Goal: Use online tool/utility: Utilize a website feature to perform a specific function

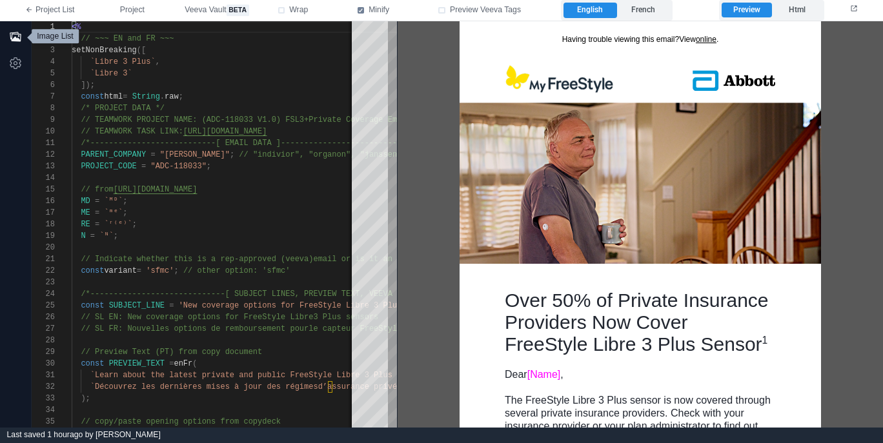
click at [18, 37] on icon "button" at bounding box center [15, 36] width 13 height 13
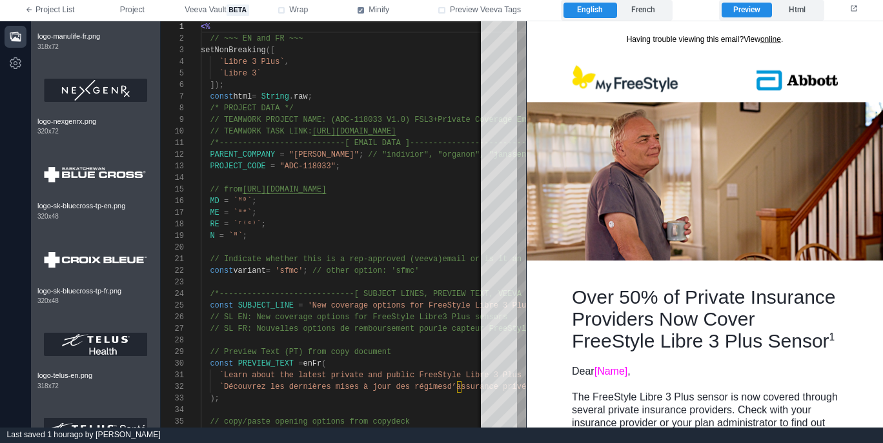
scroll to position [4031, 0]
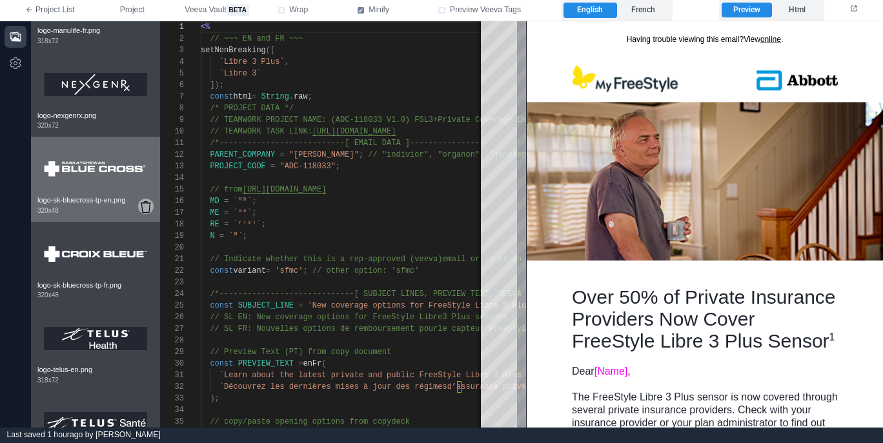
click at [145, 213] on icon at bounding box center [146, 207] width 10 height 12
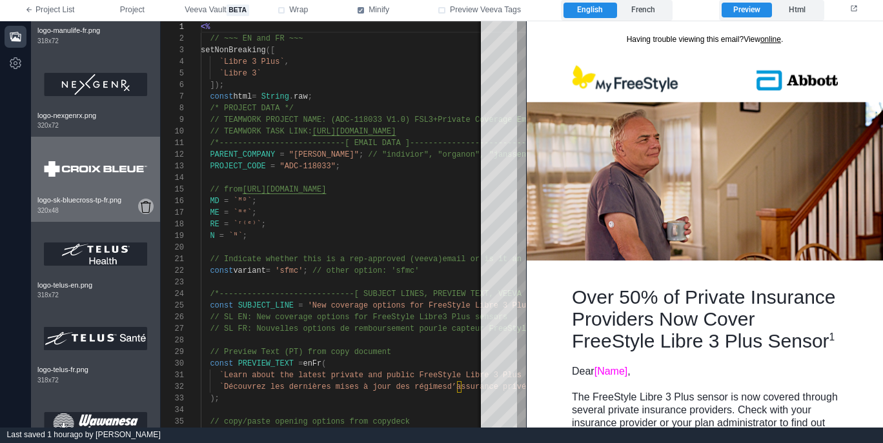
click at [145, 213] on icon at bounding box center [146, 207] width 10 height 12
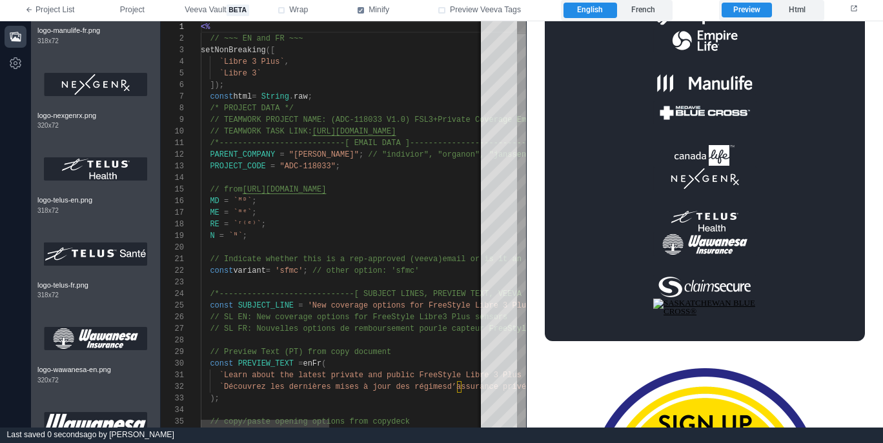
scroll to position [81, 65]
click at [379, 221] on div "RE = `ʳ⁽ᵉ⁾` ;" at bounding box center [515, 225] width 629 height 12
type textarea "**********"
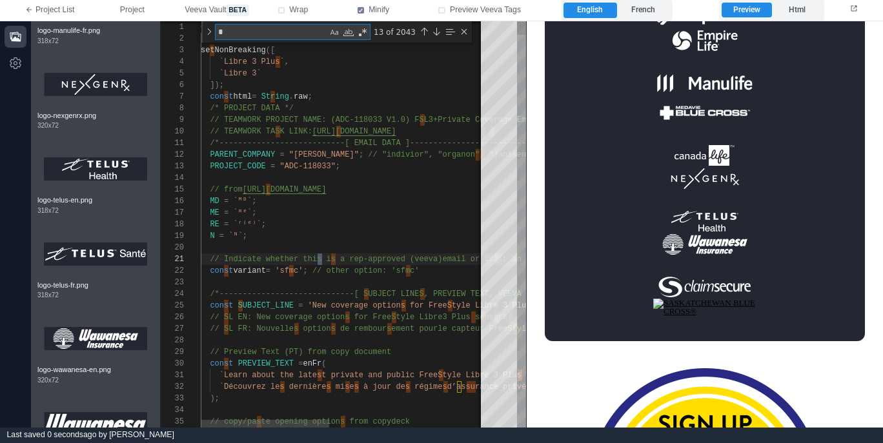
type textarea "**"
type textarea "**********"
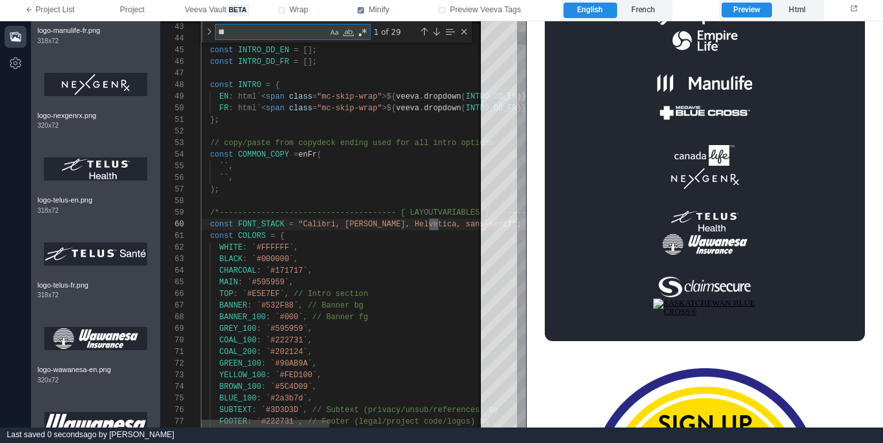
type textarea "***"
type textarea "**********"
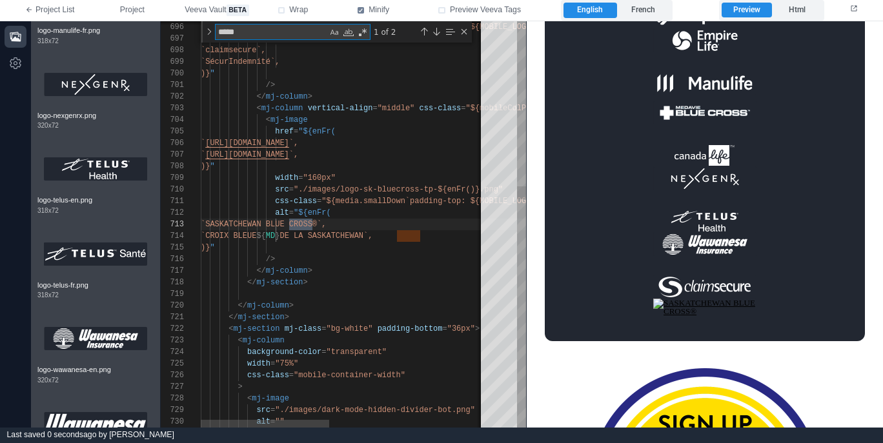
scroll to position [116, 112]
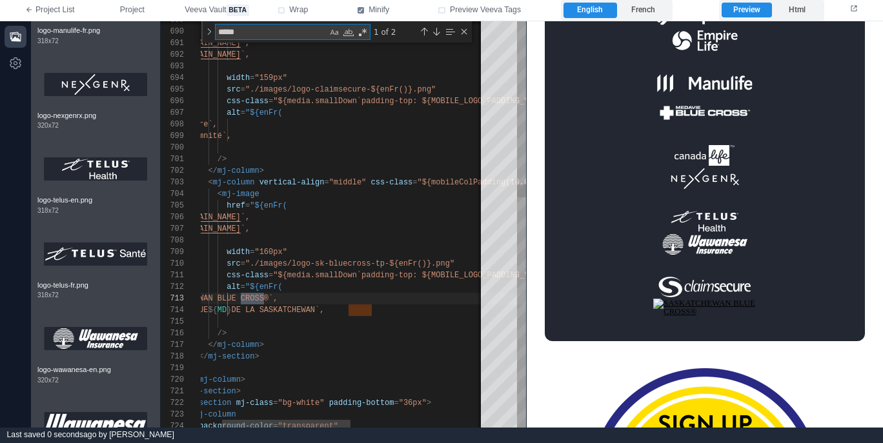
type textarea "*****"
click at [387, 263] on span ""./images/logo-sk-bluecross-tp-${enFr()}.png"" at bounding box center [349, 263] width 209 height 9
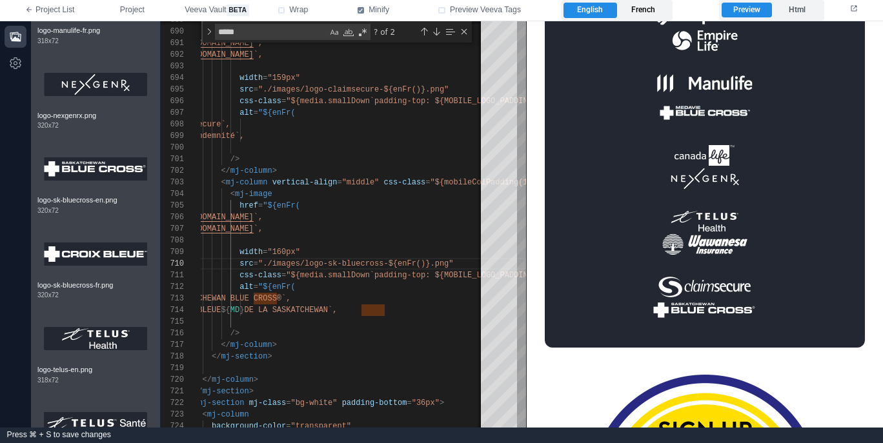
click at [640, 10] on label "French" at bounding box center [643, 10] width 53 height 15
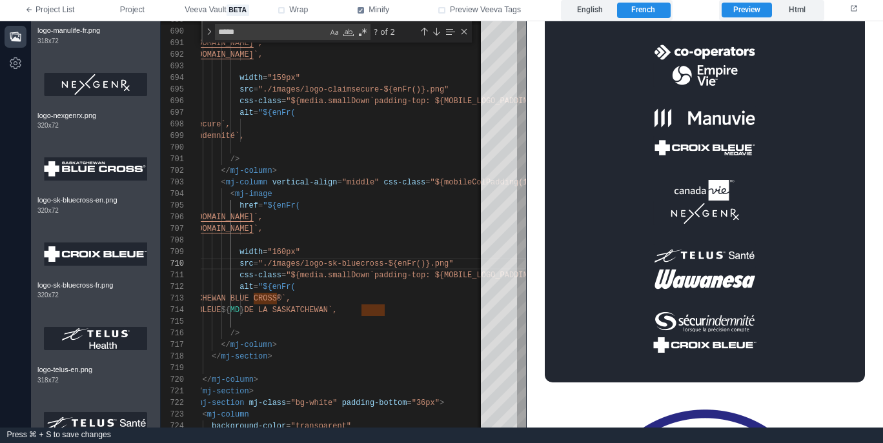
scroll to position [659, 0]
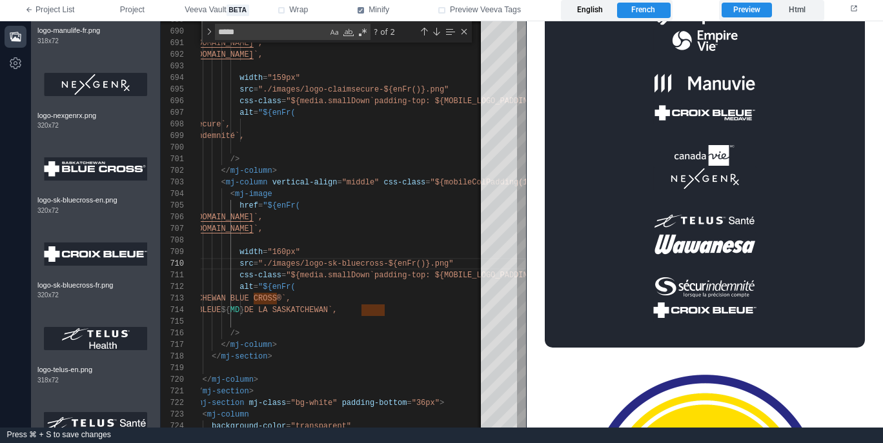
click at [601, 10] on label "English" at bounding box center [589, 10] width 53 height 15
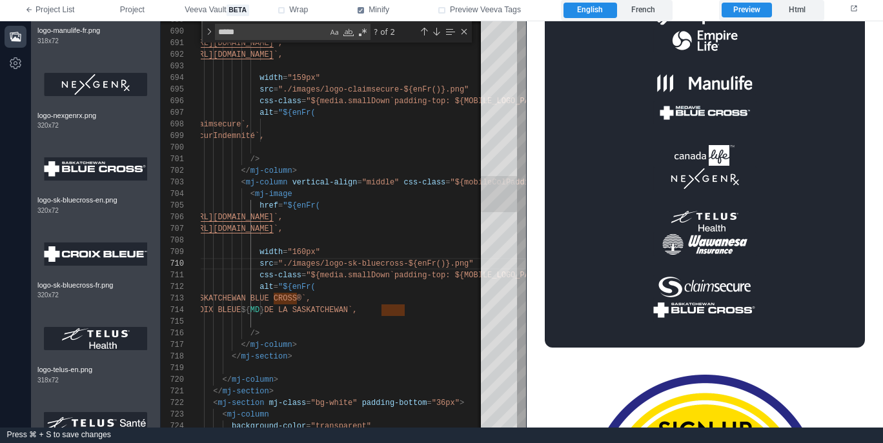
scroll to position [626, 0]
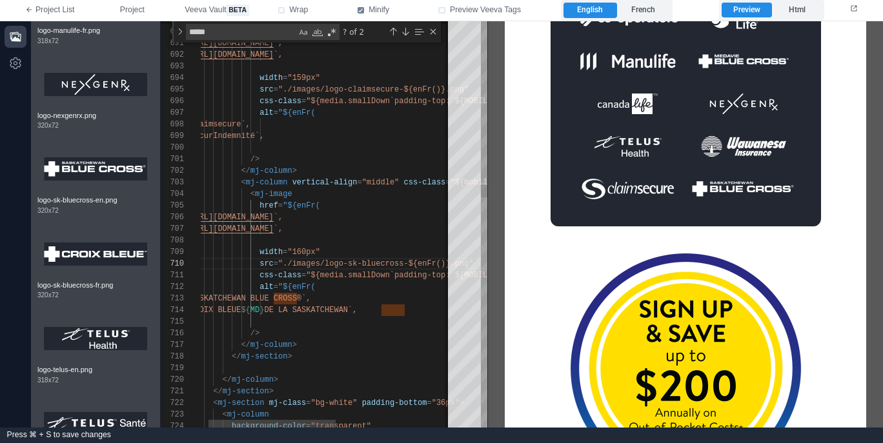
drag, startPoint x: 523, startPoint y: 292, endPoint x: 474, endPoint y: 291, distance: 48.4
click at [484, 291] on span at bounding box center [487, 224] width 7 height 406
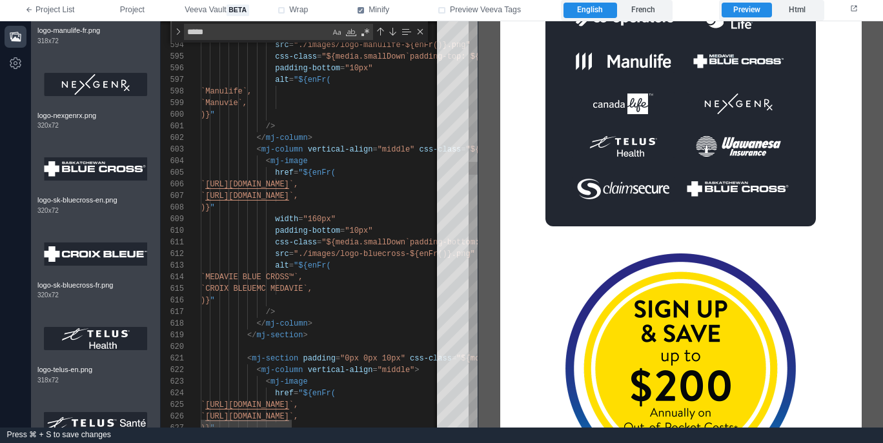
click at [400, 230] on div "padding-bottom = "10px"" at bounding box center [518, 231] width 634 height 12
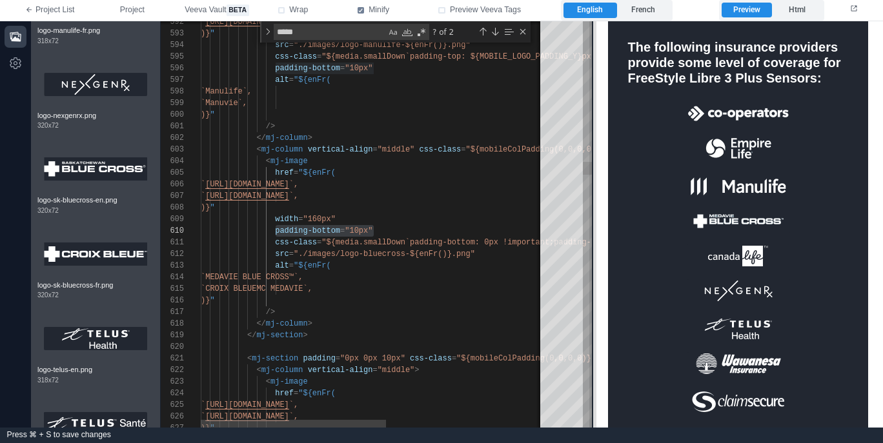
scroll to position [476, 0]
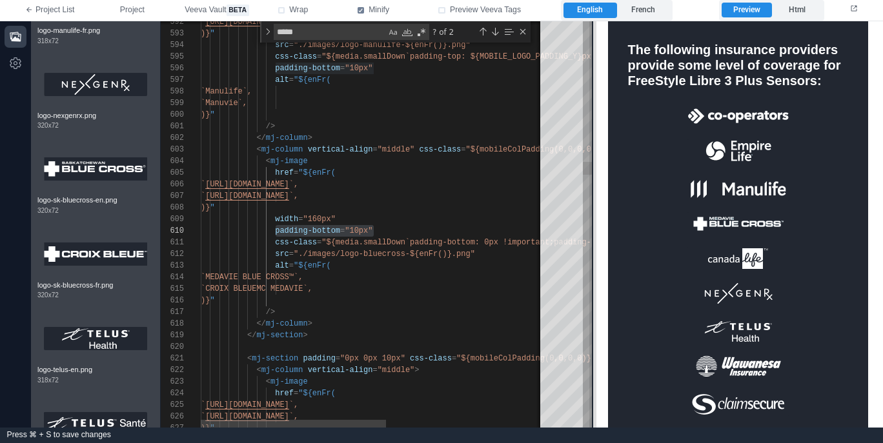
drag, startPoint x: 479, startPoint y: 246, endPoint x: 46, endPoint y: 252, distance: 433.0
click at [596, 245] on span at bounding box center [592, 224] width 7 height 406
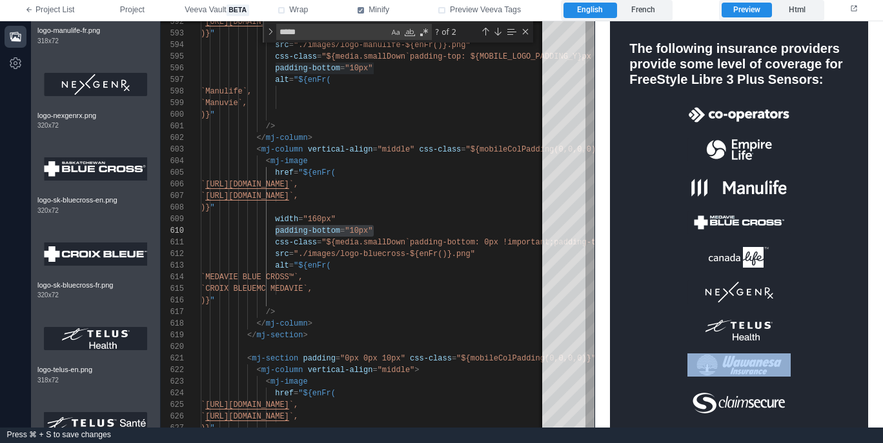
drag, startPoint x: 705, startPoint y: 388, endPoint x: 681, endPoint y: 349, distance: 45.5
click at [682, 354] on tbody "The following insurance providers provide some level of coverage for FreeStyle …" at bounding box center [738, 201] width 219 height 516
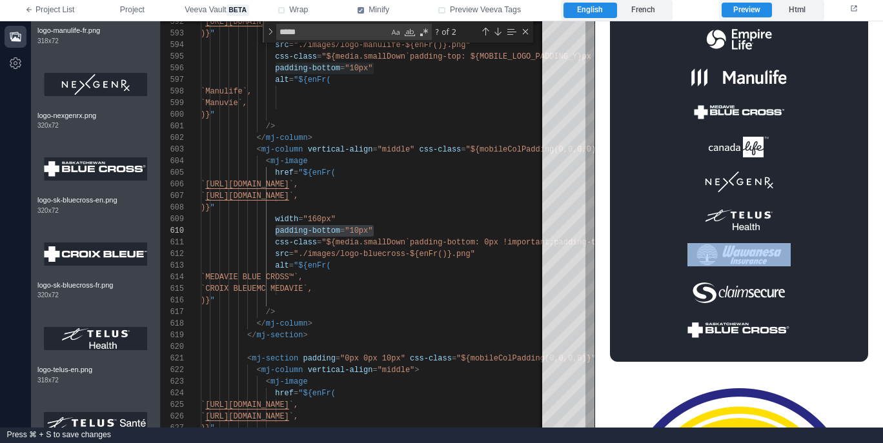
scroll to position [625, 0]
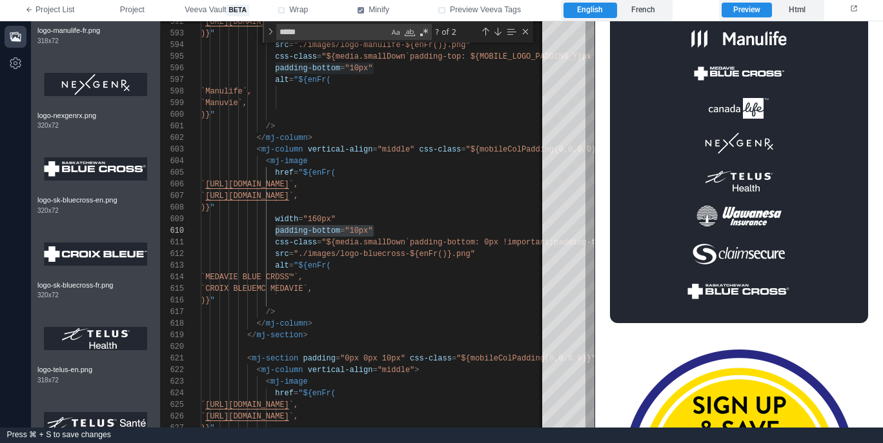
click at [636, 292] on td at bounding box center [738, 287] width 219 height 31
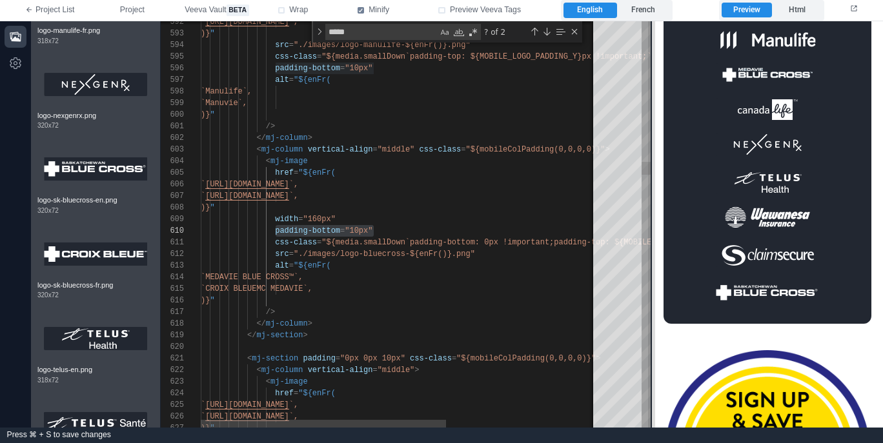
scroll to position [650, 0]
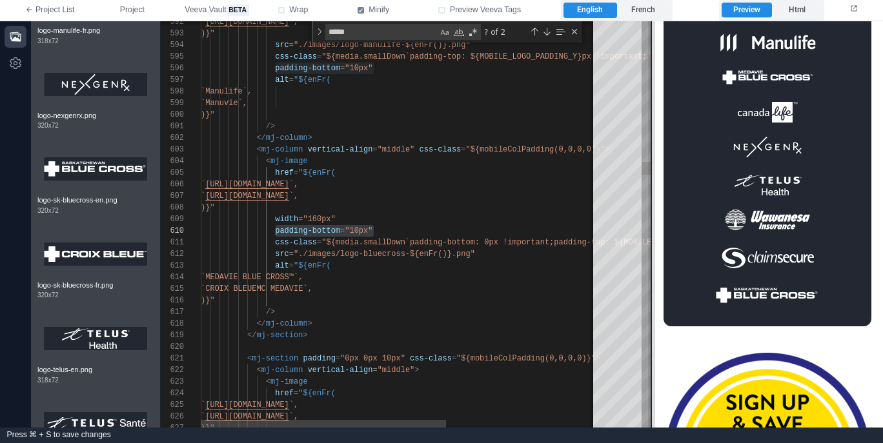
drag, startPoint x: 594, startPoint y: 198, endPoint x: 656, endPoint y: 206, distance: 63.1
click at [655, 206] on span at bounding box center [651, 224] width 7 height 406
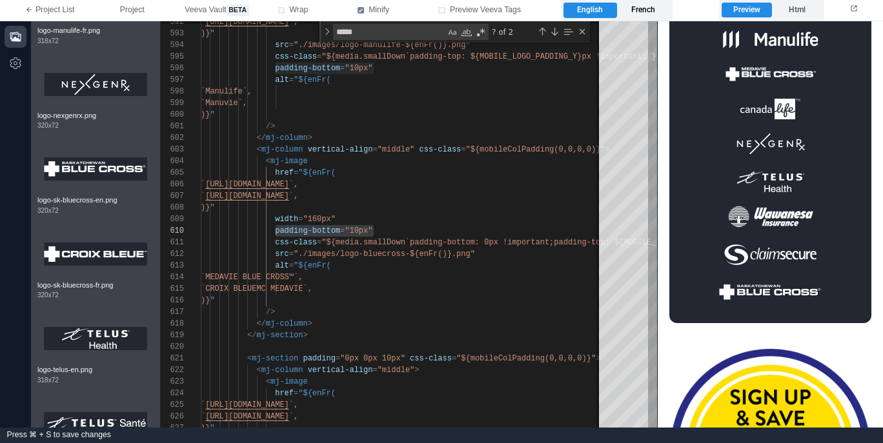
click at [648, 15] on label "French" at bounding box center [643, 10] width 53 height 15
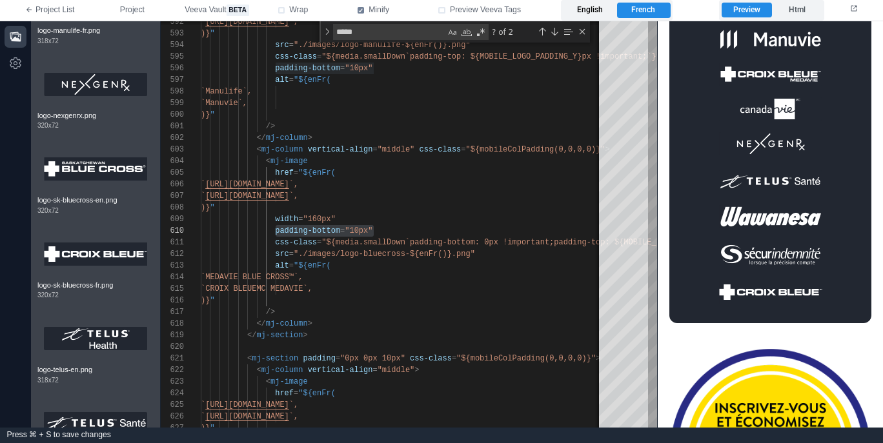
click at [596, 13] on label "English" at bounding box center [589, 10] width 53 height 15
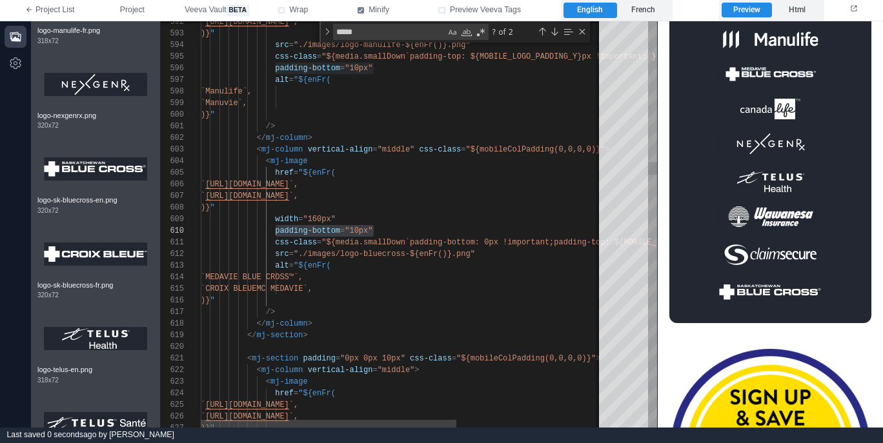
click at [388, 306] on div "/>" at bounding box center [518, 312] width 634 height 12
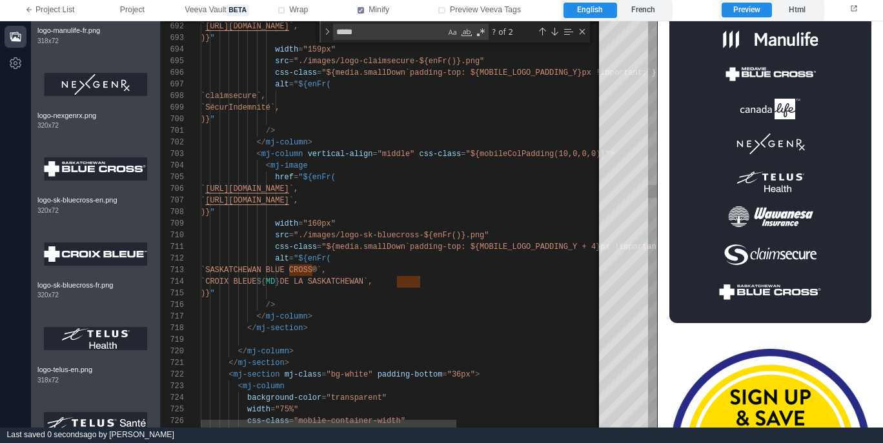
click at [467, 279] on div "`CROIX BLEUE ${ MD } DE LA [GEOGRAPHIC_DATA]`," at bounding box center [518, 282] width 634 height 12
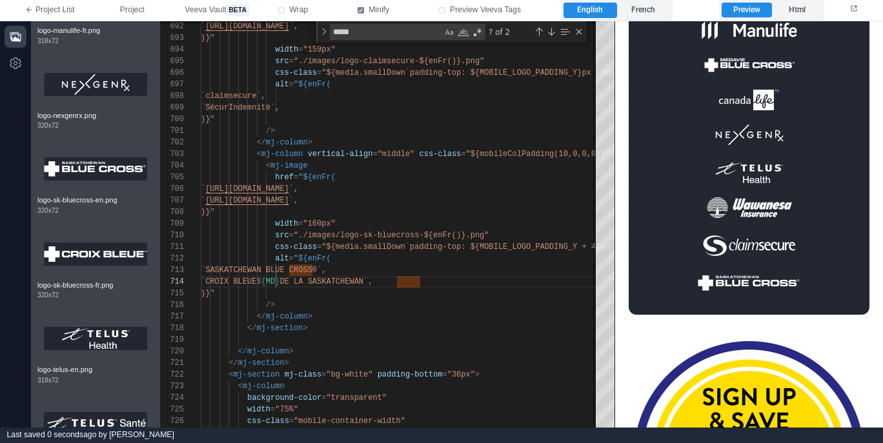
scroll to position [686, 0]
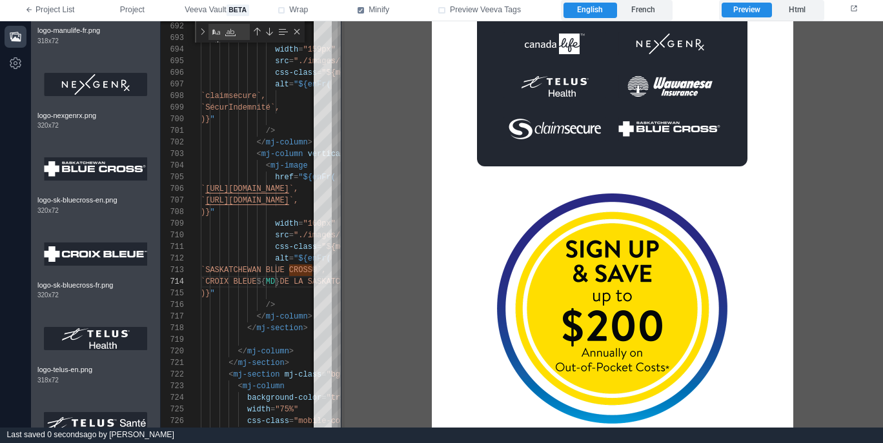
drag, startPoint x: 656, startPoint y: 295, endPoint x: 340, endPoint y: 298, distance: 316.2
click at [340, 298] on span at bounding box center [340, 224] width 7 height 406
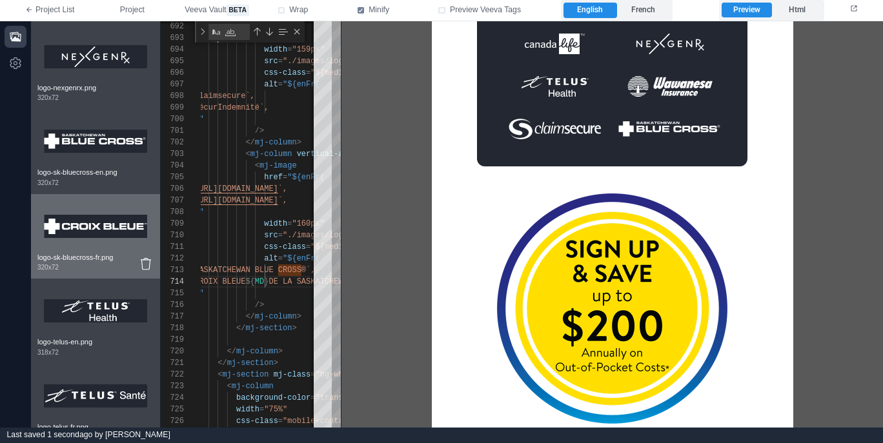
scroll to position [4031, 0]
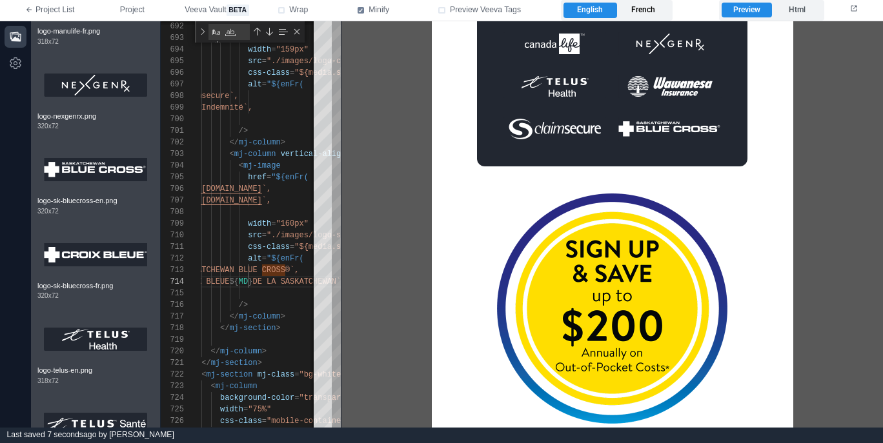
click at [647, 5] on label "French" at bounding box center [643, 10] width 53 height 15
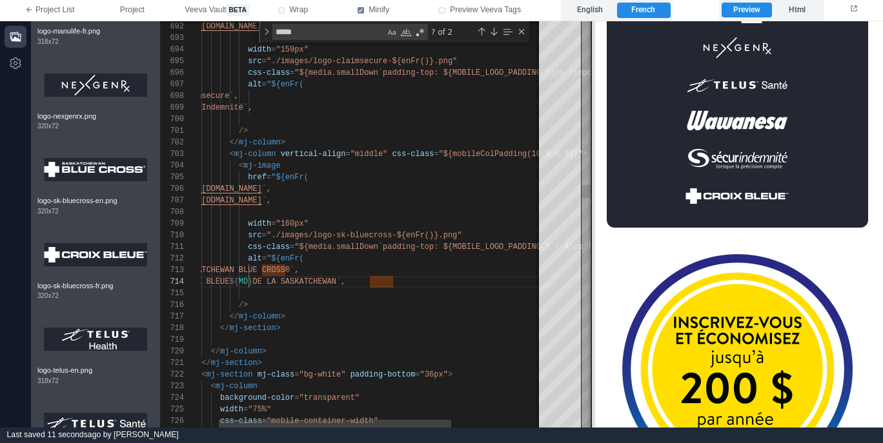
scroll to position [768, 0]
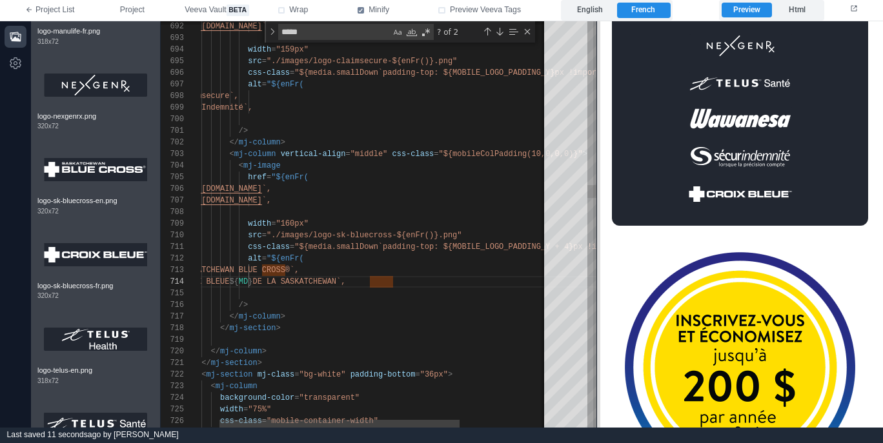
drag, startPoint x: 341, startPoint y: 259, endPoint x: 597, endPoint y: 261, distance: 255.5
click at [597, 261] on span at bounding box center [596, 224] width 7 height 406
click at [444, 239] on div "700 701 702 703 704 705 706 707 708 709 710 711 712 713 714 715 716 717 718 719…" at bounding box center [379, 224] width 436 height 406
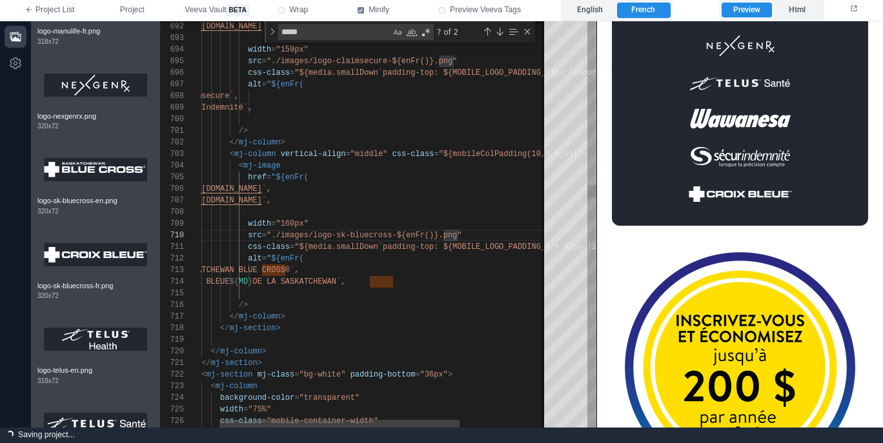
type textarea "**********"
click at [436, 274] on div "`SASKATCHEWAN BLUE CROSS®`," at bounding box center [425, 271] width 503 height 12
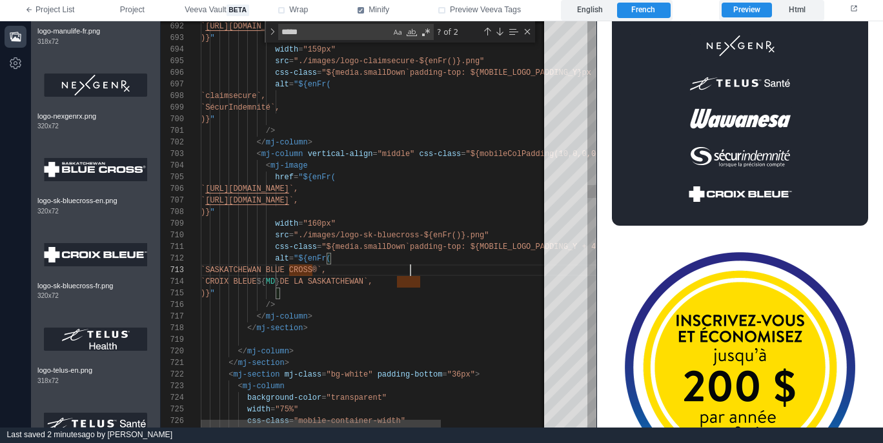
click at [342, 320] on div "</ mj-column >" at bounding box center [452, 317] width 503 height 12
click at [357, 309] on div "/>" at bounding box center [452, 305] width 503 height 12
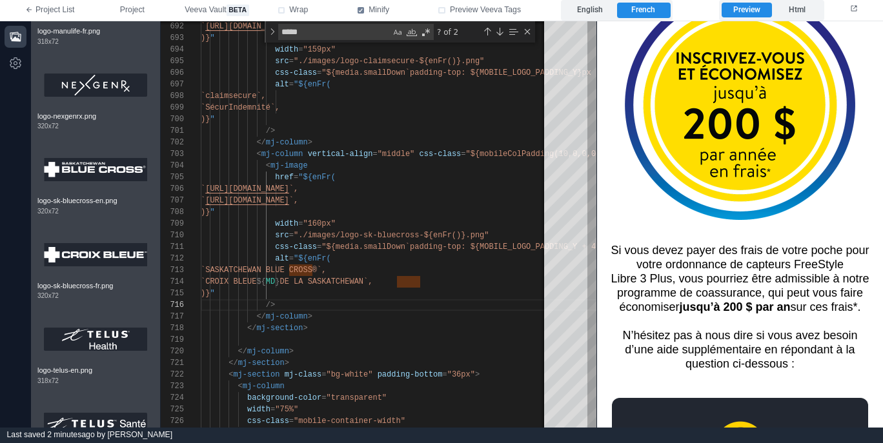
scroll to position [1053, 0]
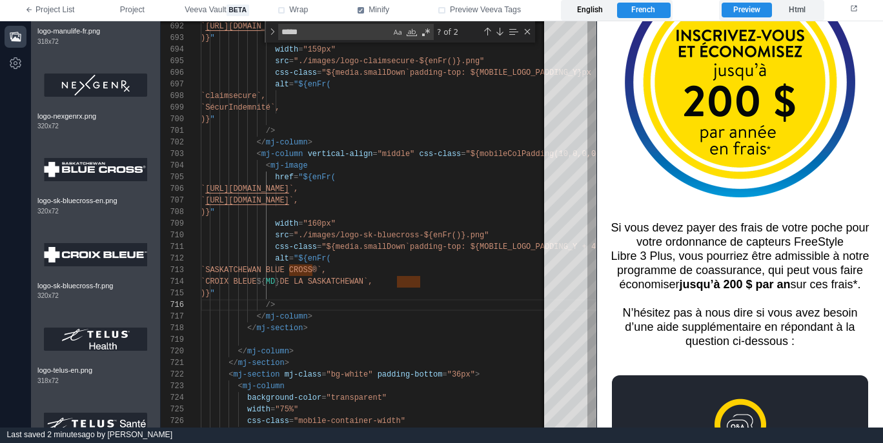
click at [592, 6] on label "English" at bounding box center [589, 10] width 53 height 15
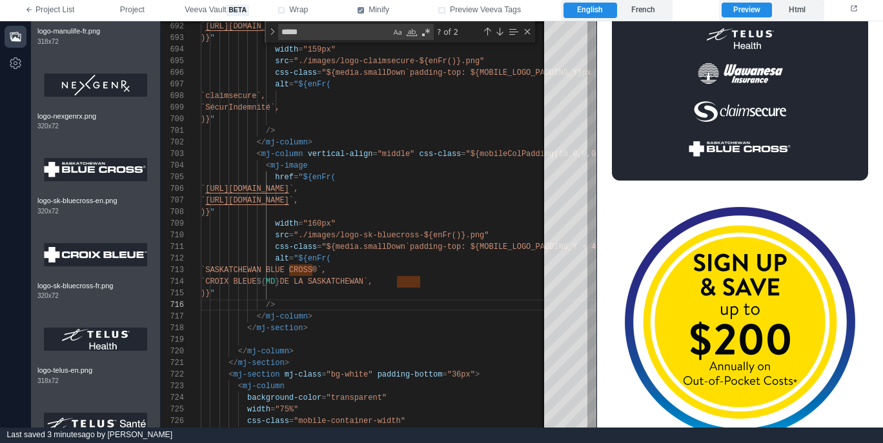
scroll to position [694, 0]
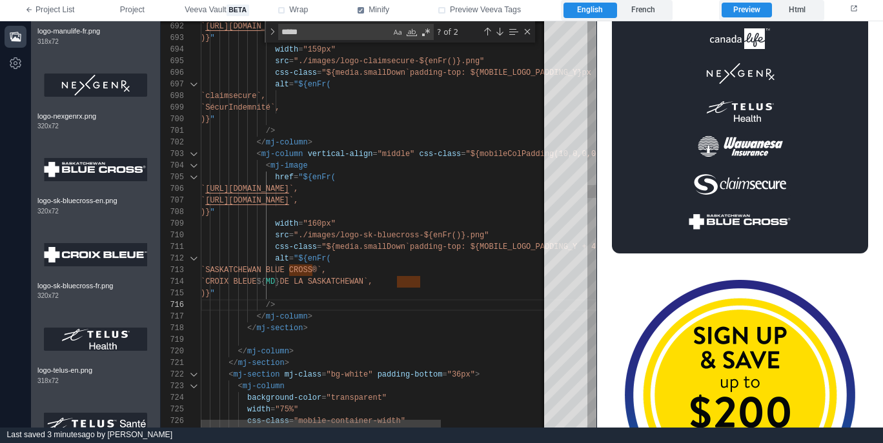
drag, startPoint x: 122, startPoint y: 201, endPoint x: 187, endPoint y: 33, distance: 180.0
drag, startPoint x: 16, startPoint y: 35, endPoint x: 45, endPoint y: 51, distance: 32.3
click at [17, 37] on icon "button" at bounding box center [15, 36] width 13 height 13
